Goal: Feedback & Contribution: Submit feedback/report problem

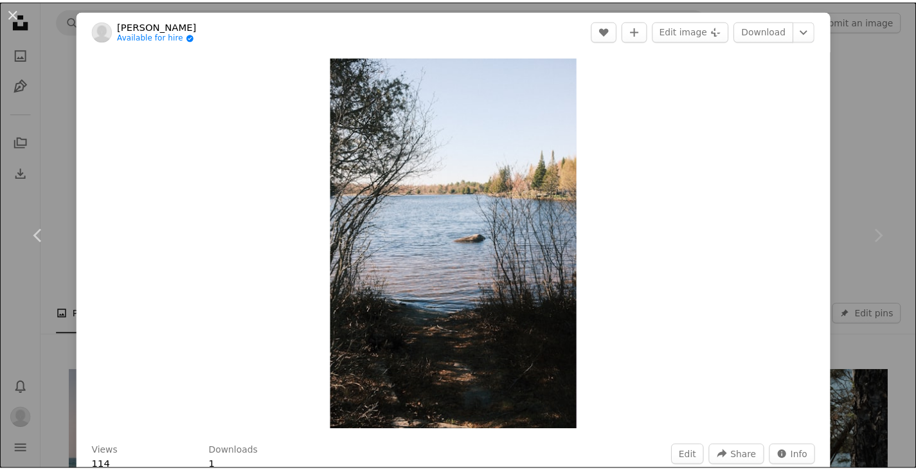
scroll to position [841, 0]
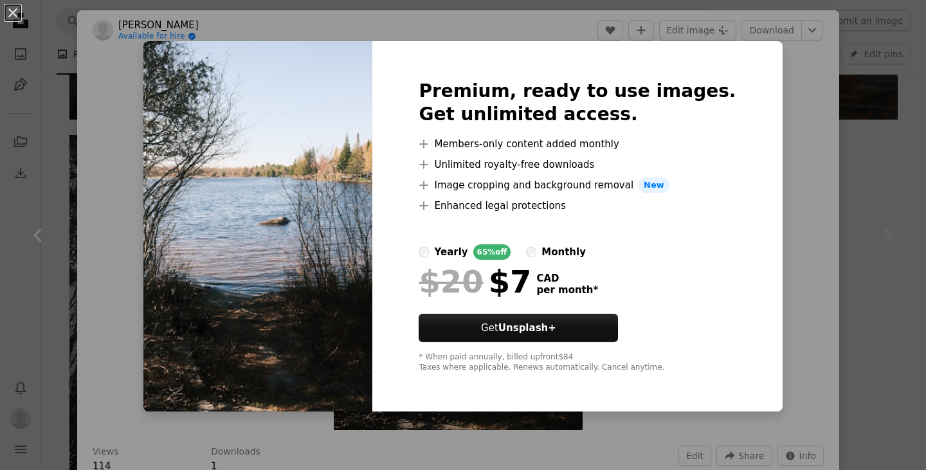
click at [537, 425] on div "An X shape Premium, ready to use images. Get unlimited access. A plus sign Memb…" at bounding box center [463, 235] width 926 height 470
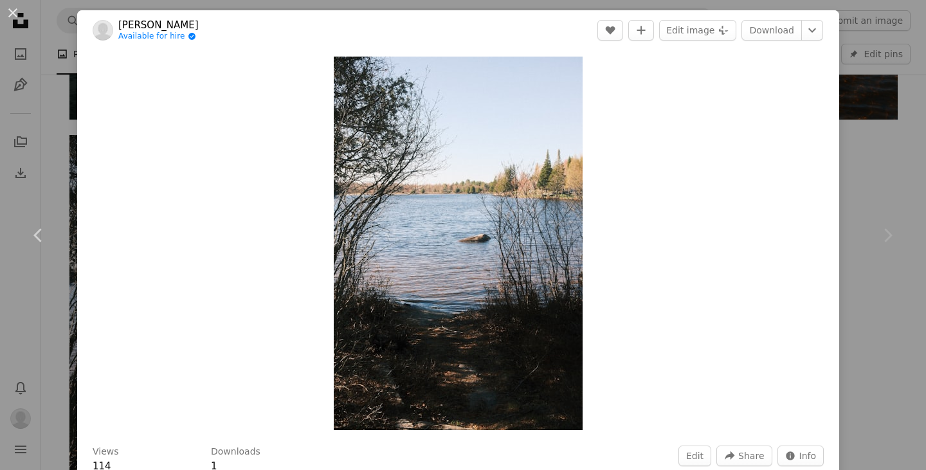
click at [30, 301] on div "An X shape Chevron left Chevron right [PERSON_NAME] Available for hire A checkm…" at bounding box center [463, 235] width 926 height 470
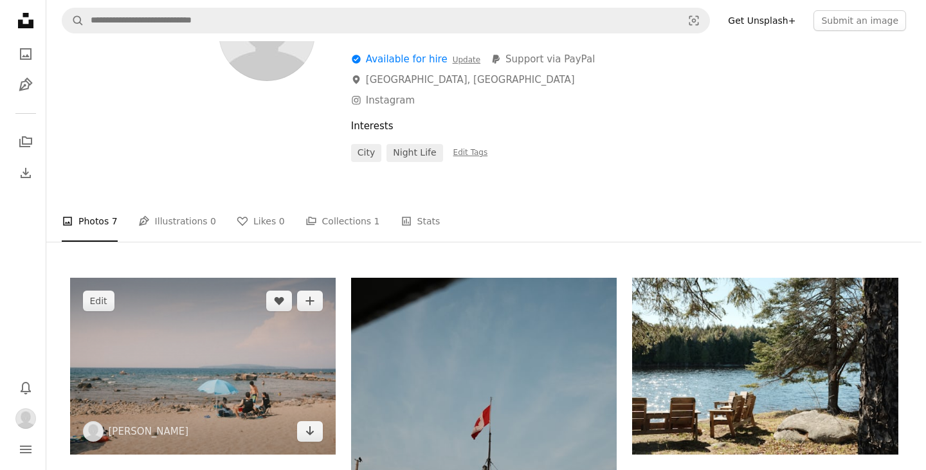
scroll to position [92, 0]
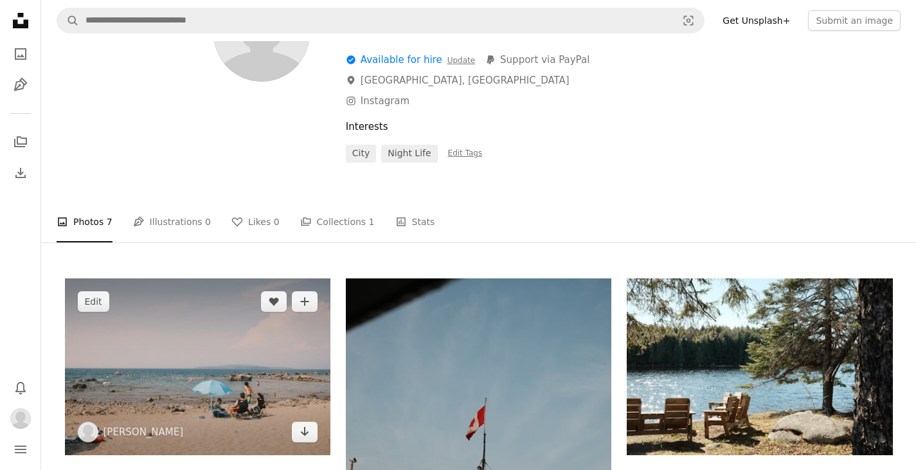
click at [224, 385] on img at bounding box center [197, 366] width 265 height 177
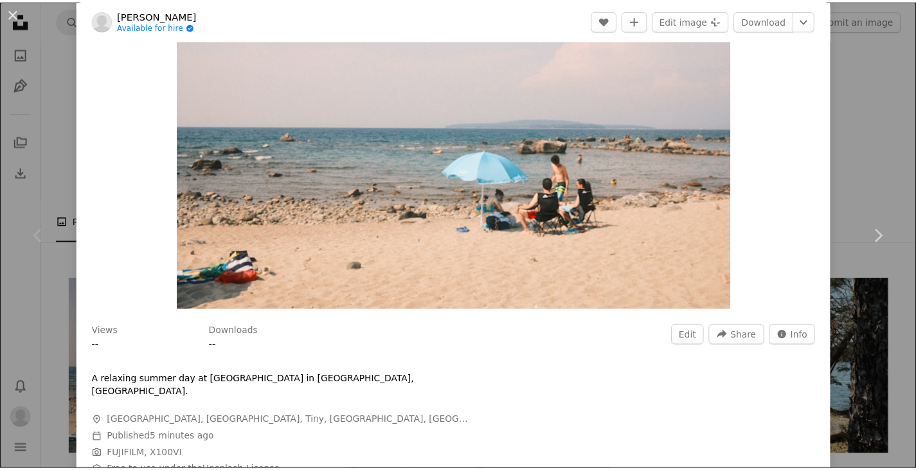
scroll to position [120, 0]
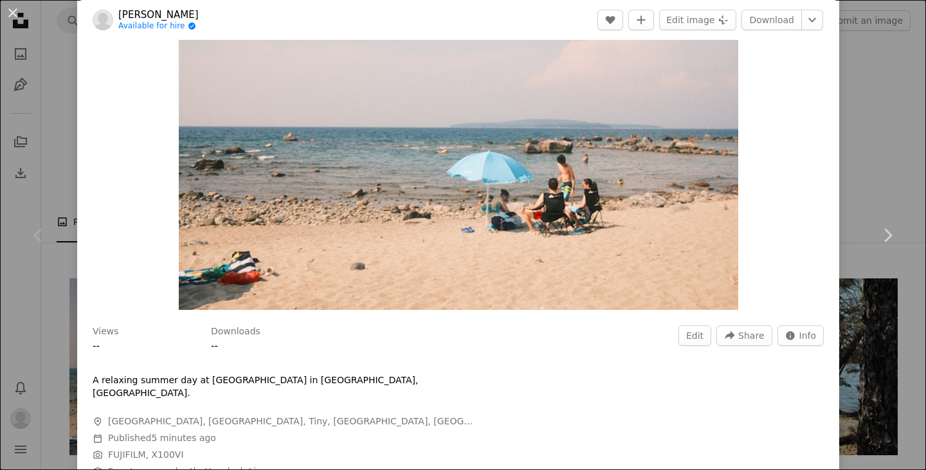
click at [886, 309] on div "An X shape Chevron left Chevron right [PERSON_NAME] Available for hire A checkm…" at bounding box center [463, 235] width 926 height 470
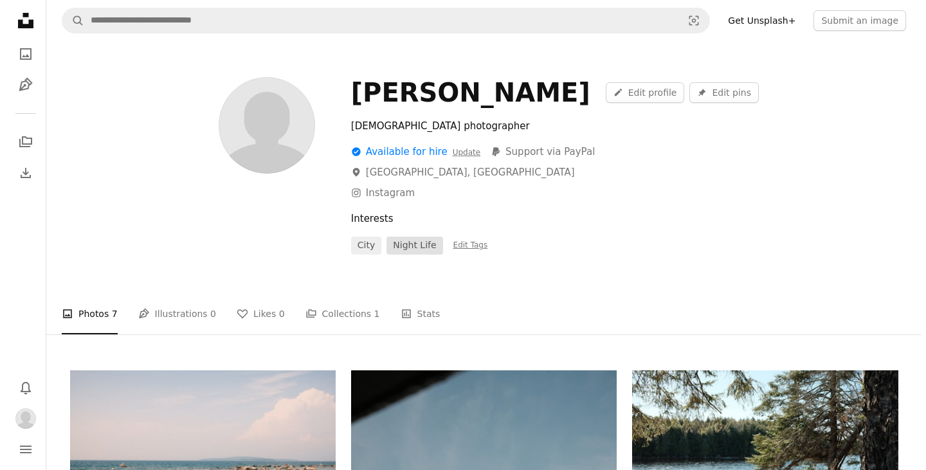
scroll to position [46, 0]
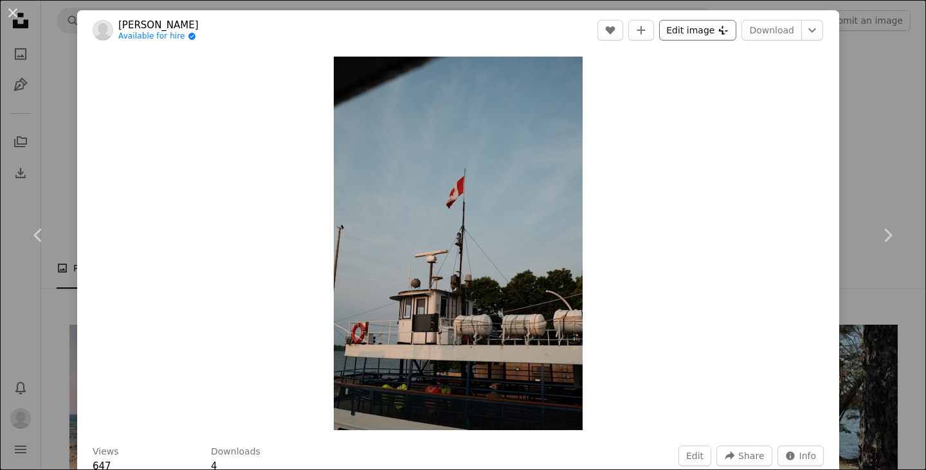
click at [704, 29] on button "Edit image Plus sign for Unsplash+" at bounding box center [697, 30] width 77 height 21
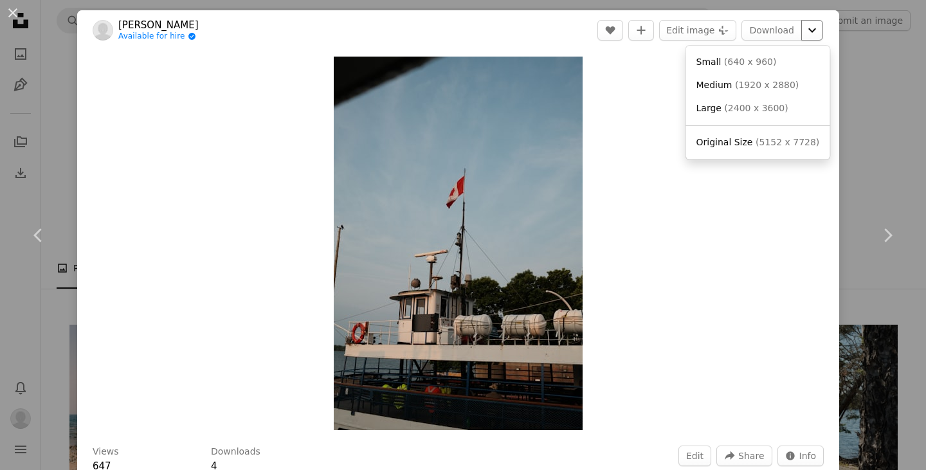
click at [806, 36] on icon "Chevron down" at bounding box center [812, 29] width 21 height 15
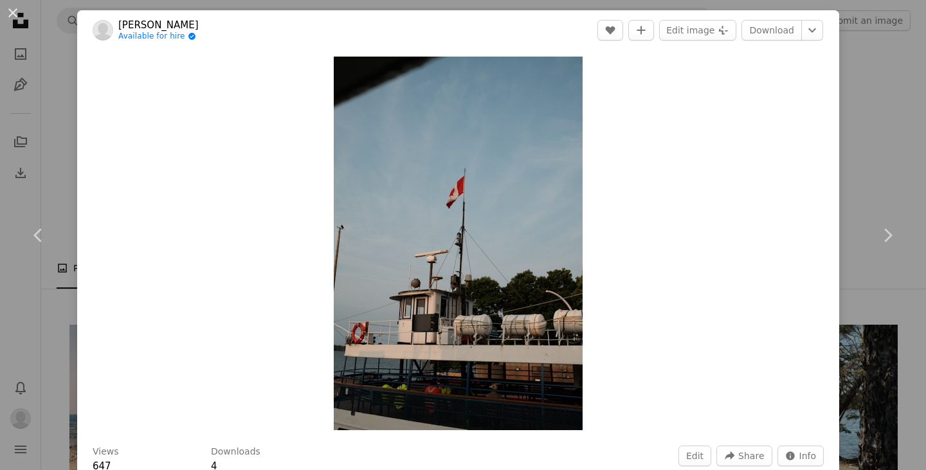
click at [644, 227] on dialog "An X shape Chevron left Chevron right [PERSON_NAME] Available for hire A checkm…" at bounding box center [463, 235] width 926 height 470
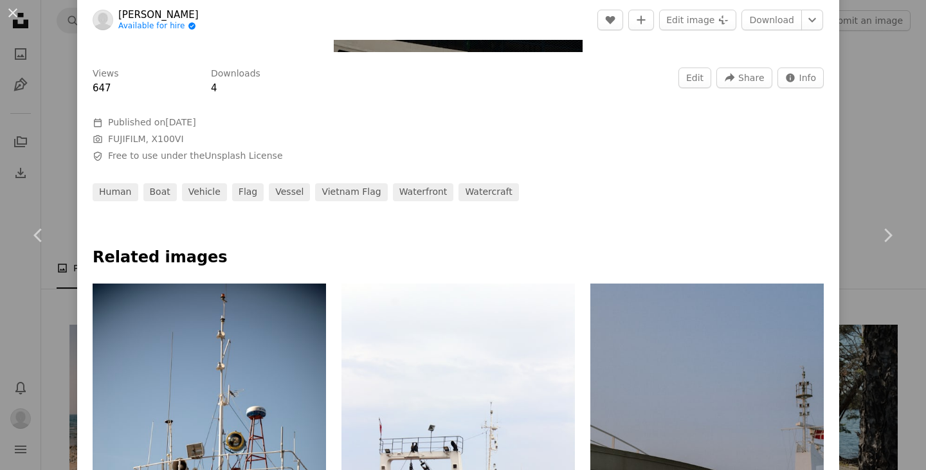
scroll to position [379, 0]
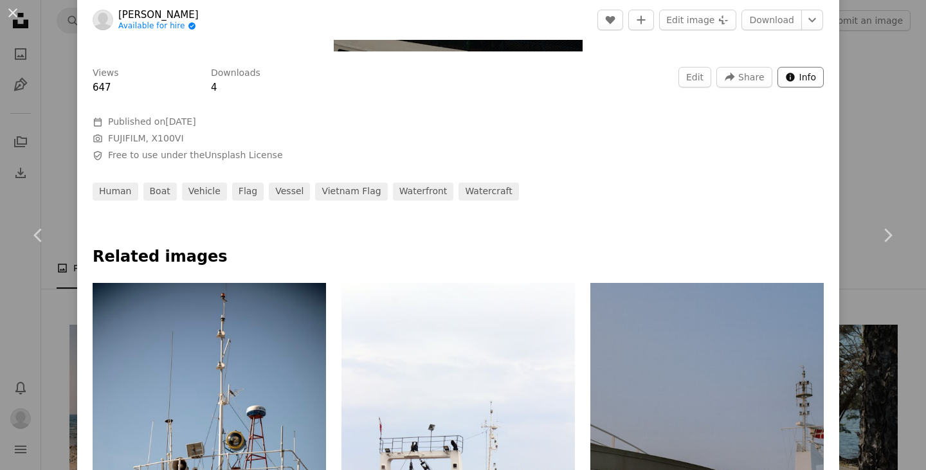
click at [780, 83] on button "Info icon Info" at bounding box center [800, 77] width 47 height 21
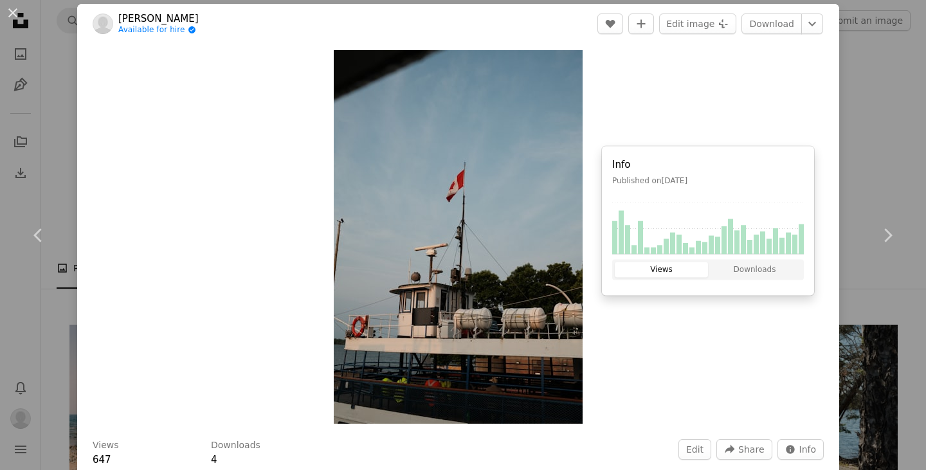
scroll to position [0, 0]
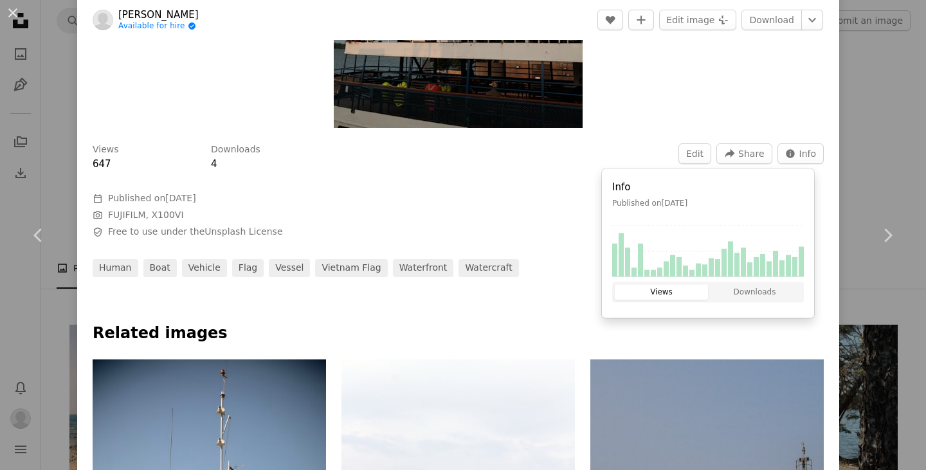
click at [502, 221] on div "Views 647 Downloads 4 Edit A forward-right arrow Share Info icon Info Calendar …" at bounding box center [458, 205] width 762 height 143
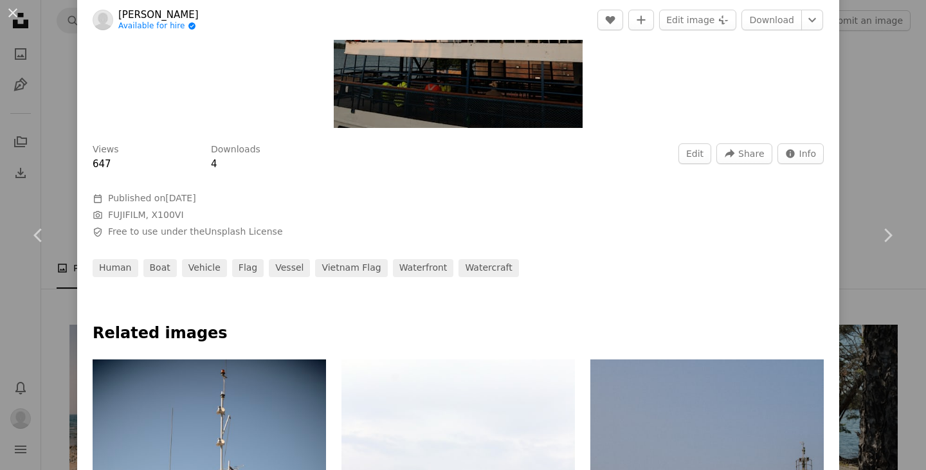
scroll to position [40, 0]
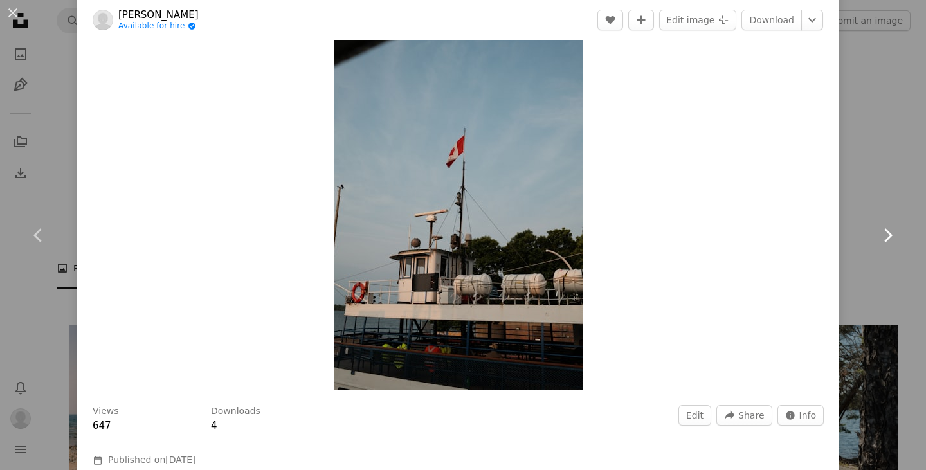
click at [865, 205] on link "Chevron right" at bounding box center [886, 235] width 77 height 123
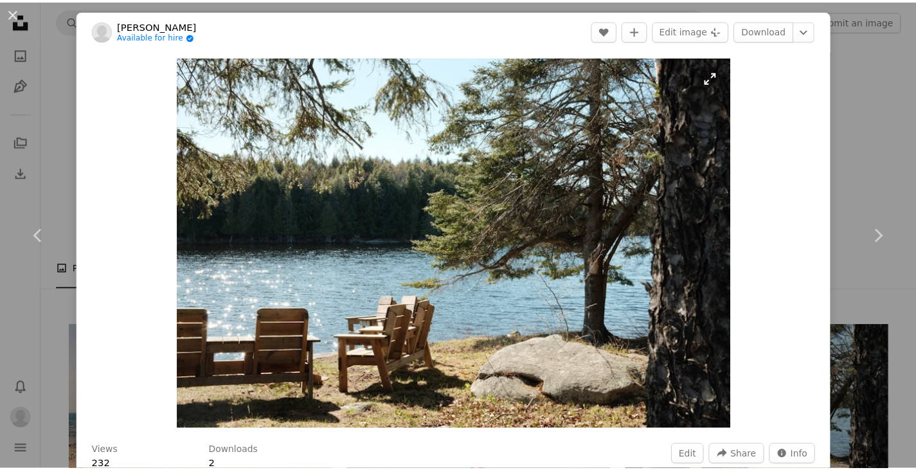
scroll to position [232, 0]
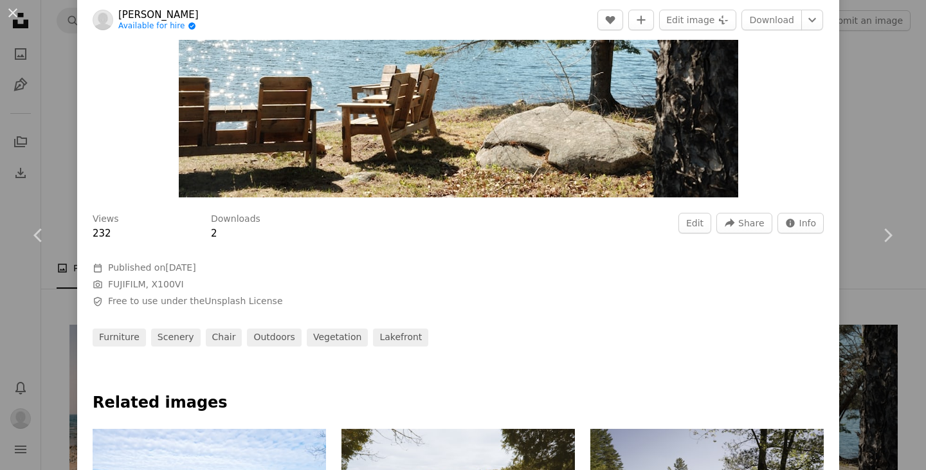
click at [6, 152] on div "An X shape Chevron left Chevron right [PERSON_NAME] Available for hire A checkm…" at bounding box center [463, 235] width 926 height 470
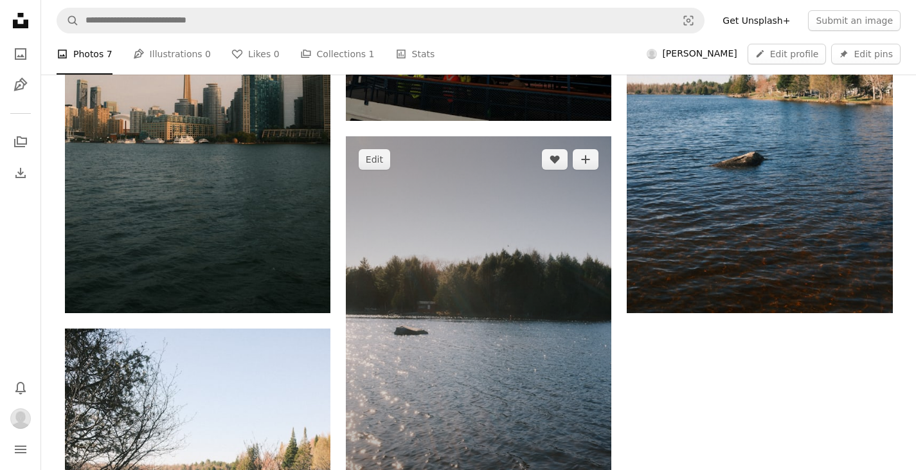
scroll to position [647, 0]
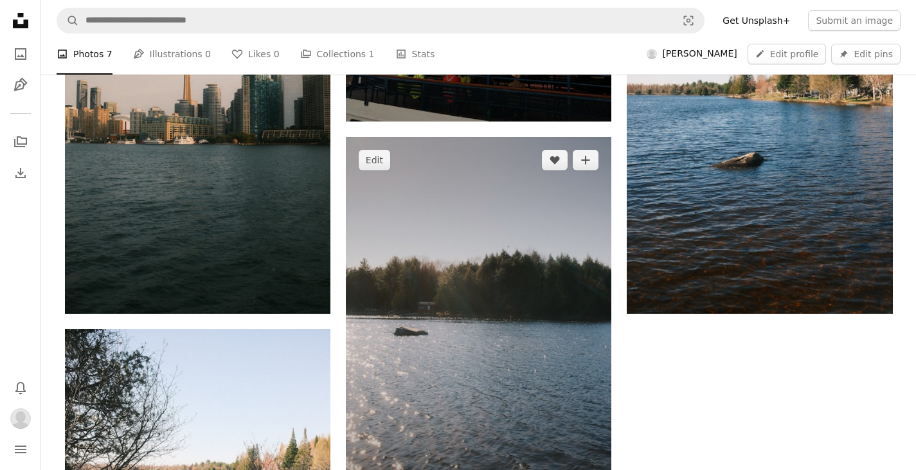
click at [516, 226] on img at bounding box center [478, 336] width 265 height 399
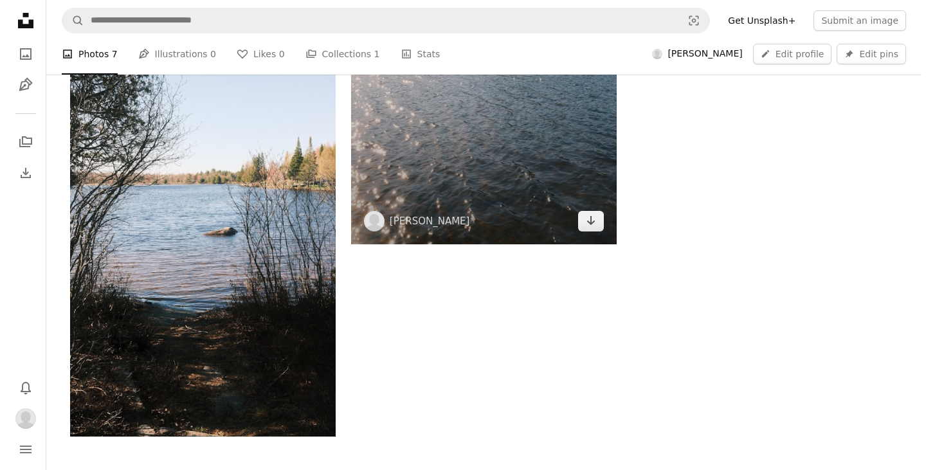
scroll to position [945, 0]
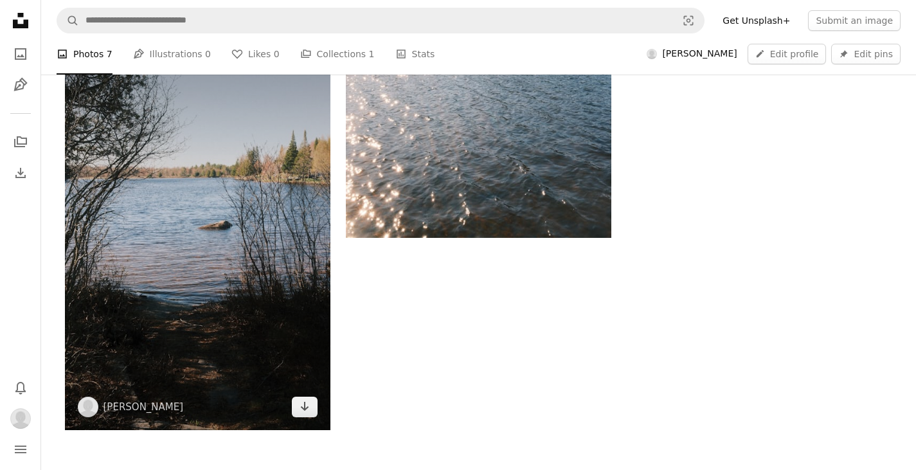
click at [215, 252] on img at bounding box center [197, 230] width 265 height 399
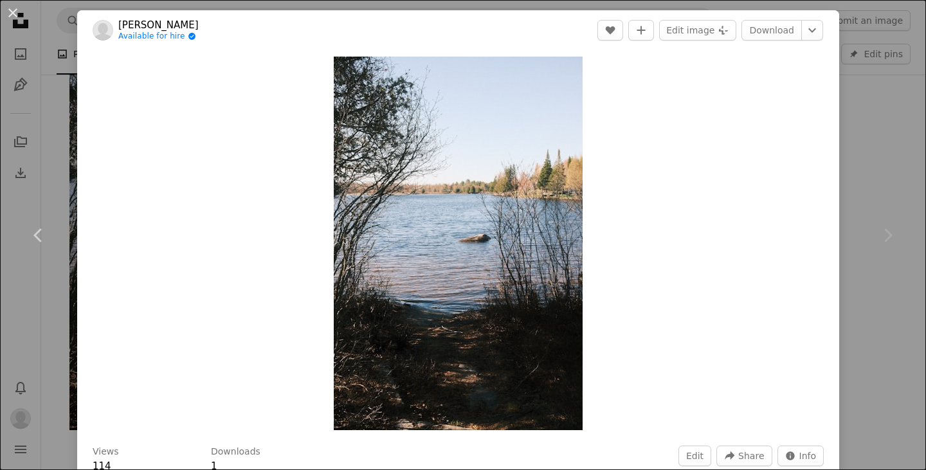
scroll to position [152, 0]
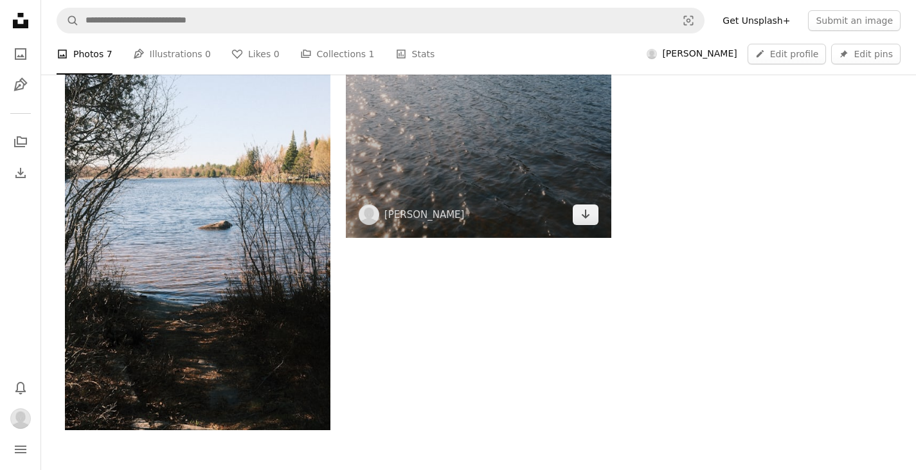
click at [513, 195] on img at bounding box center [478, 38] width 265 height 399
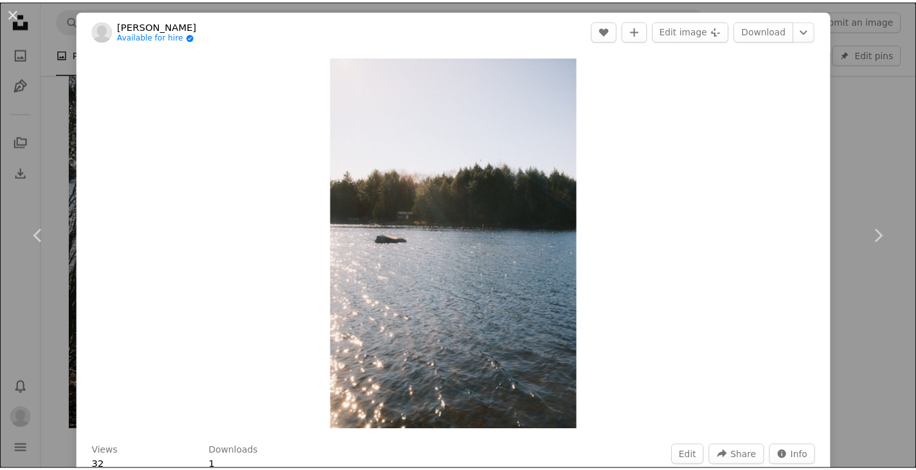
scroll to position [152, 0]
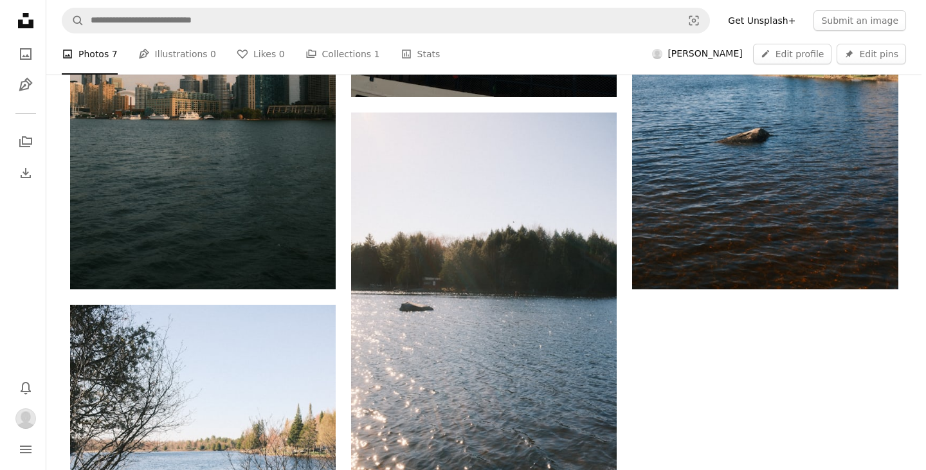
scroll to position [671, 0]
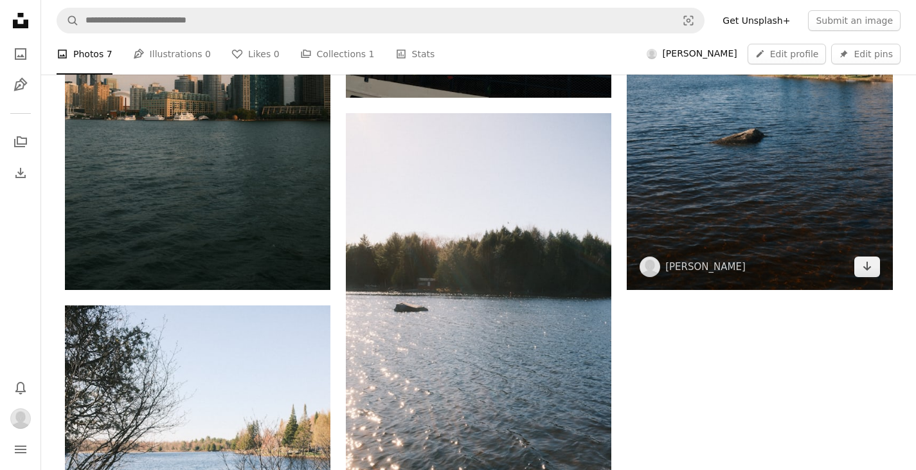
click at [709, 187] on img at bounding box center [759, 90] width 265 height 399
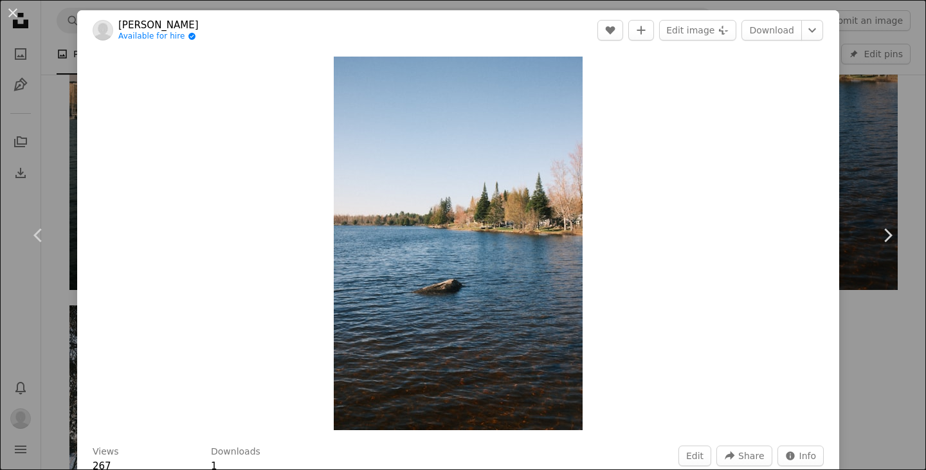
scroll to position [64, 0]
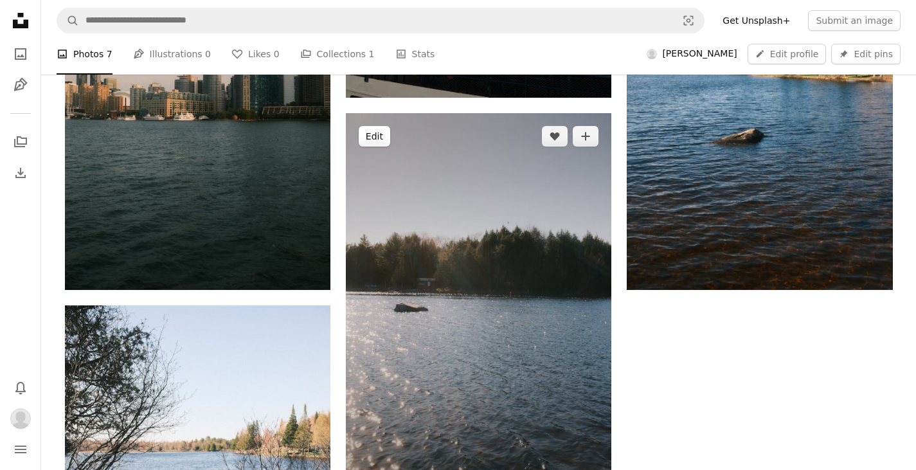
click at [379, 138] on button "Edit" at bounding box center [374, 136] width 31 height 21
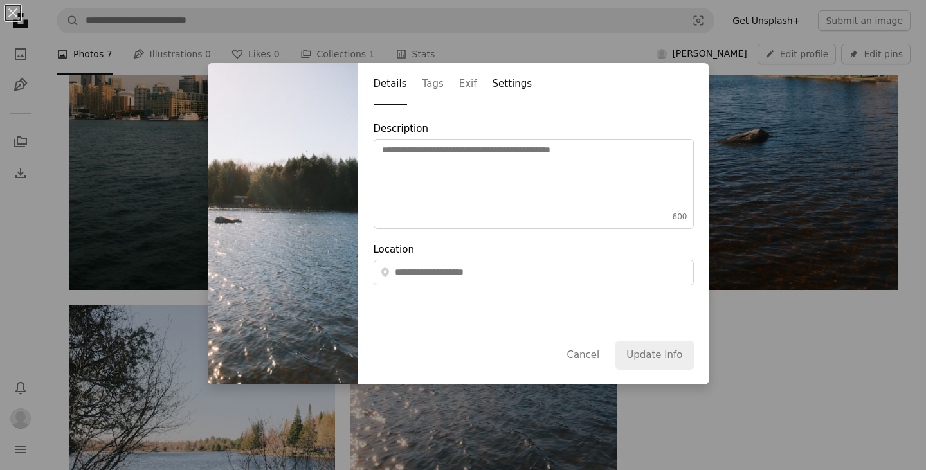
click at [492, 88] on button "Settings" at bounding box center [512, 85] width 40 height 42
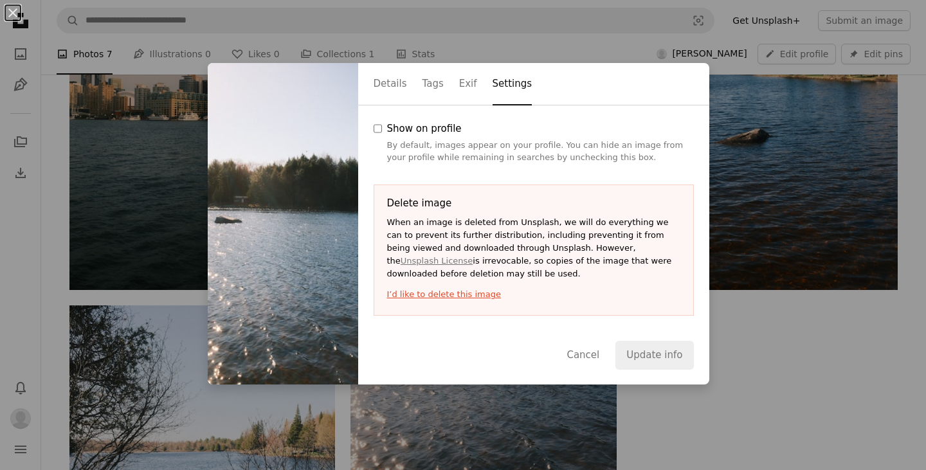
click at [449, 295] on button "I’d like to delete this image" at bounding box center [533, 294] width 293 height 13
